Goal: Task Accomplishment & Management: Use online tool/utility

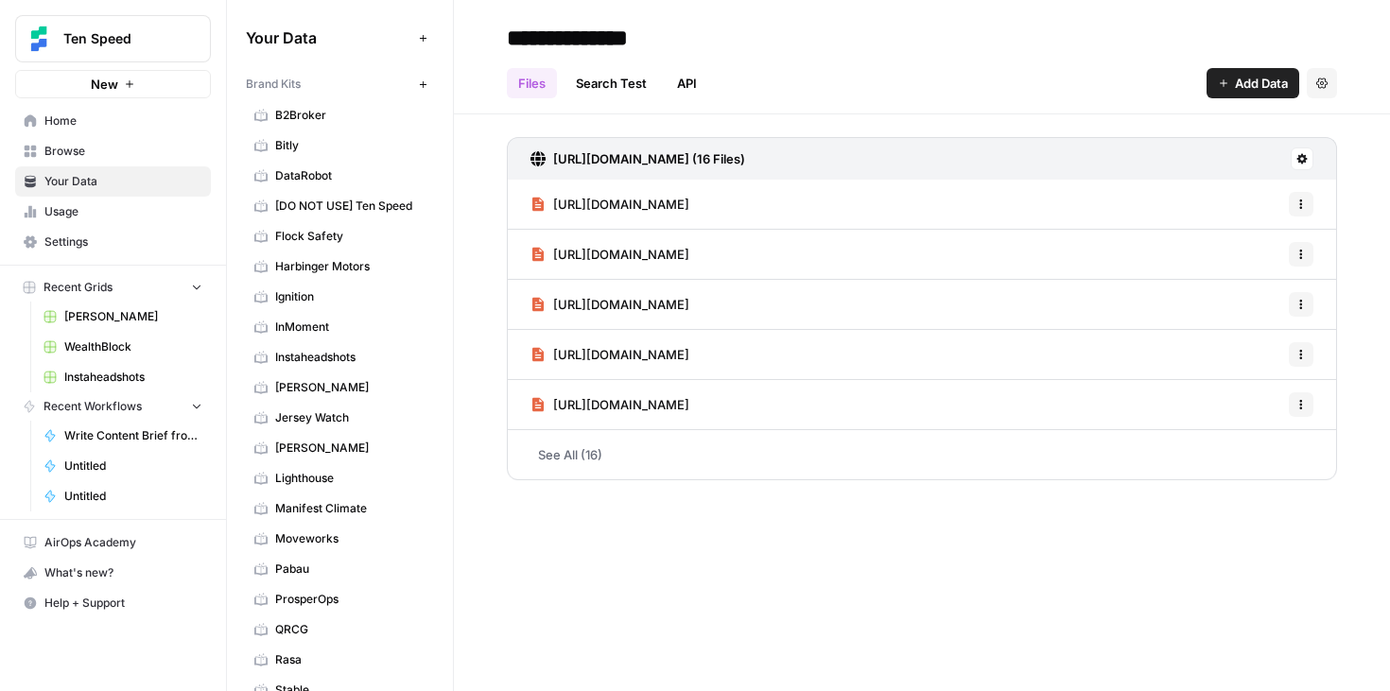
scroll to position [992, 0]
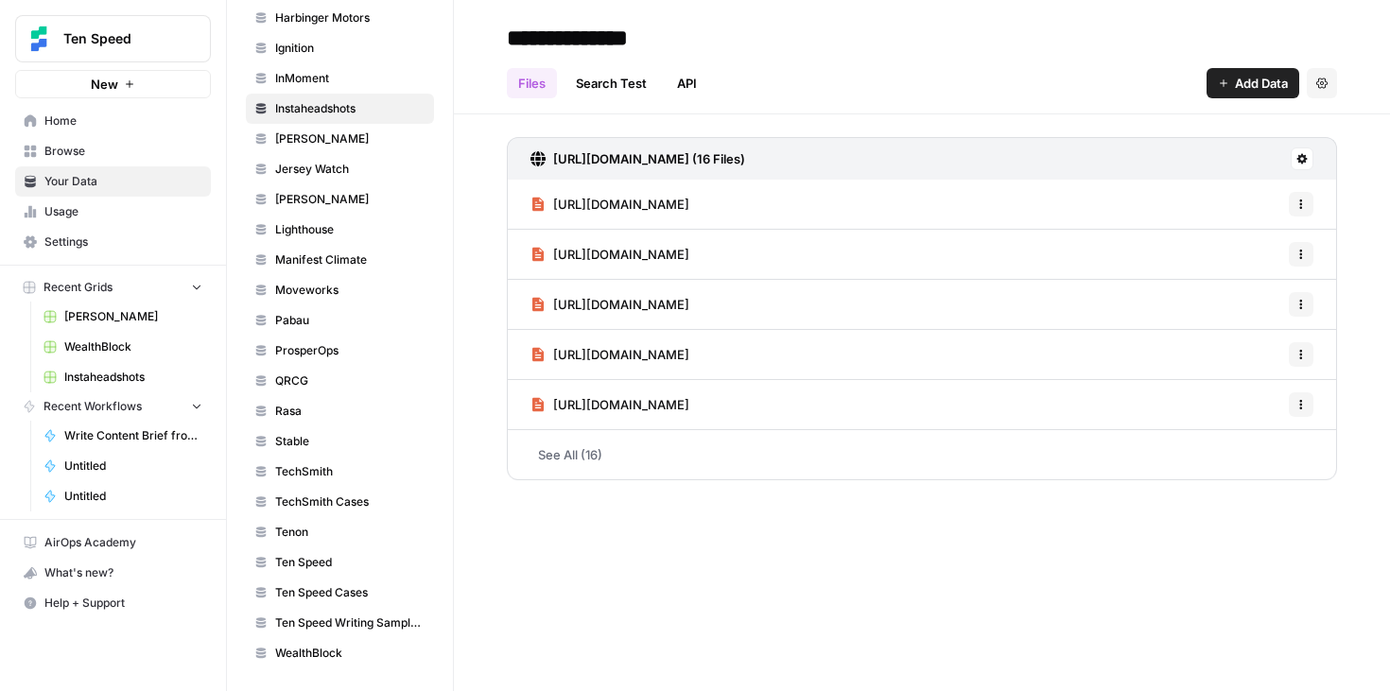
click at [1230, 79] on button "Add Data" at bounding box center [1252, 83] width 93 height 30
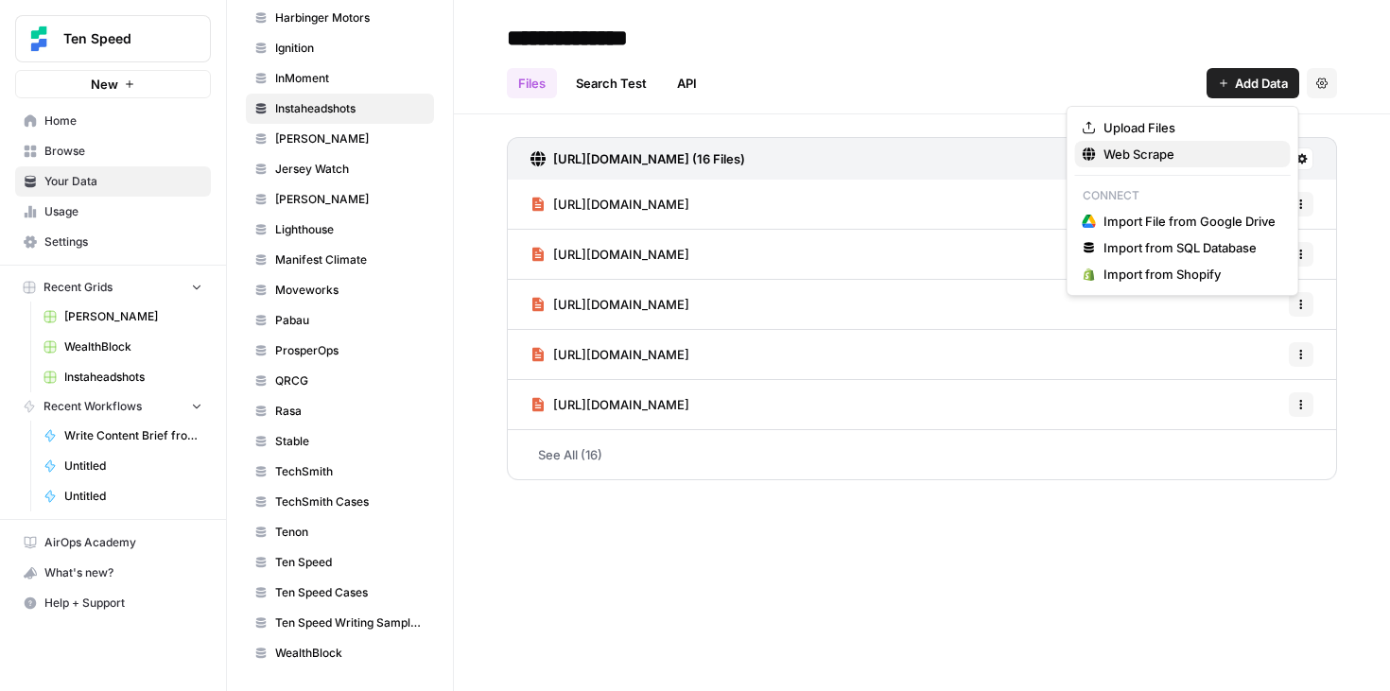
click at [1161, 146] on span "Web Scrape" at bounding box center [1189, 154] width 172 height 19
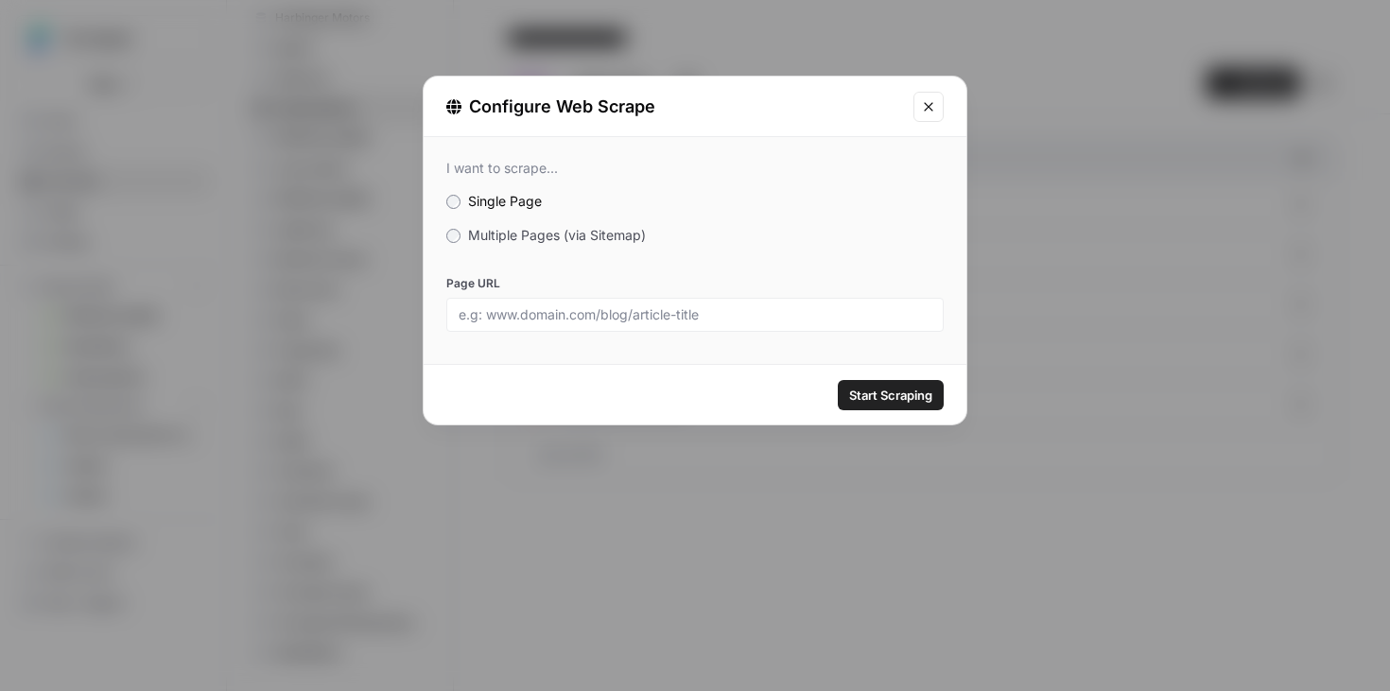
click at [634, 233] on span "Multiple Pages (via Sitemap)" at bounding box center [557, 235] width 178 height 16
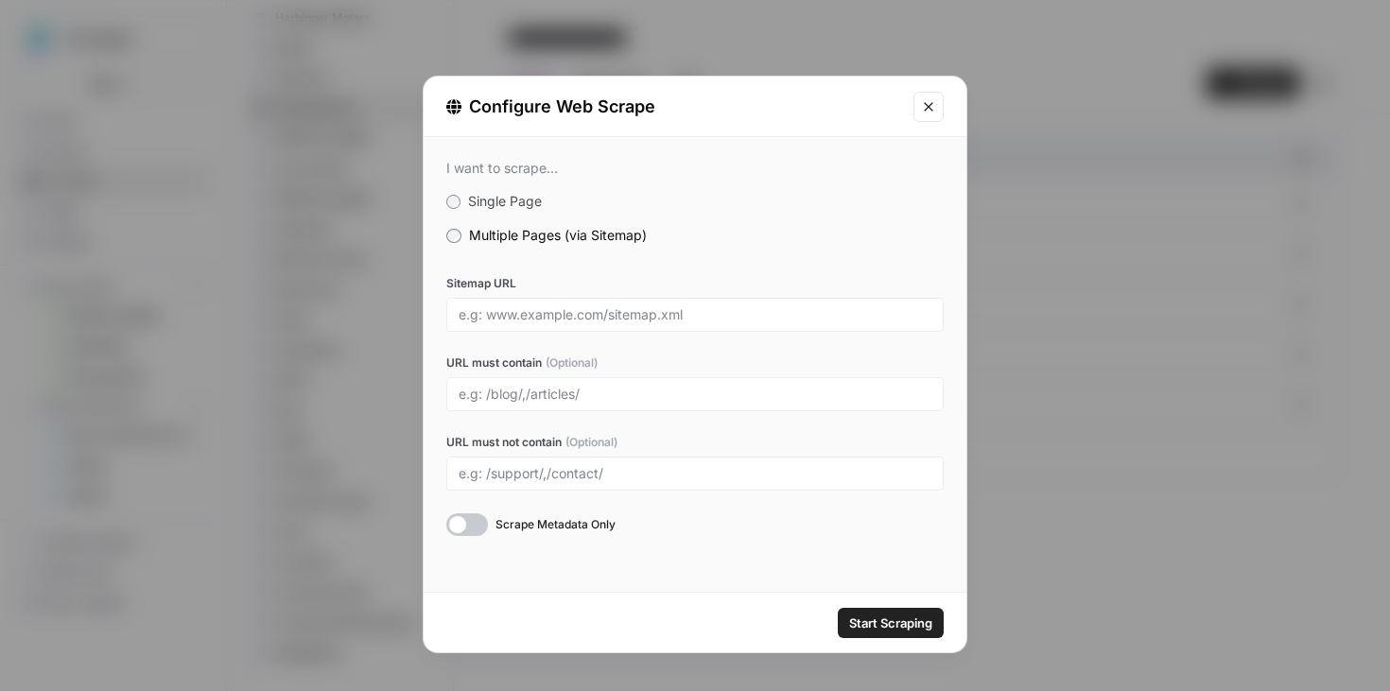
click at [782, 323] on div at bounding box center [694, 315] width 497 height 34
click at [765, 319] on input "Sitemap URL" at bounding box center [694, 314] width 473 height 17
paste input "[URL][DOMAIN_NAME]"
type input "[URL][DOMAIN_NAME]"
click at [893, 618] on span "Start Scraping" at bounding box center [890, 623] width 83 height 19
